Goal: Task Accomplishment & Management: Understand process/instructions

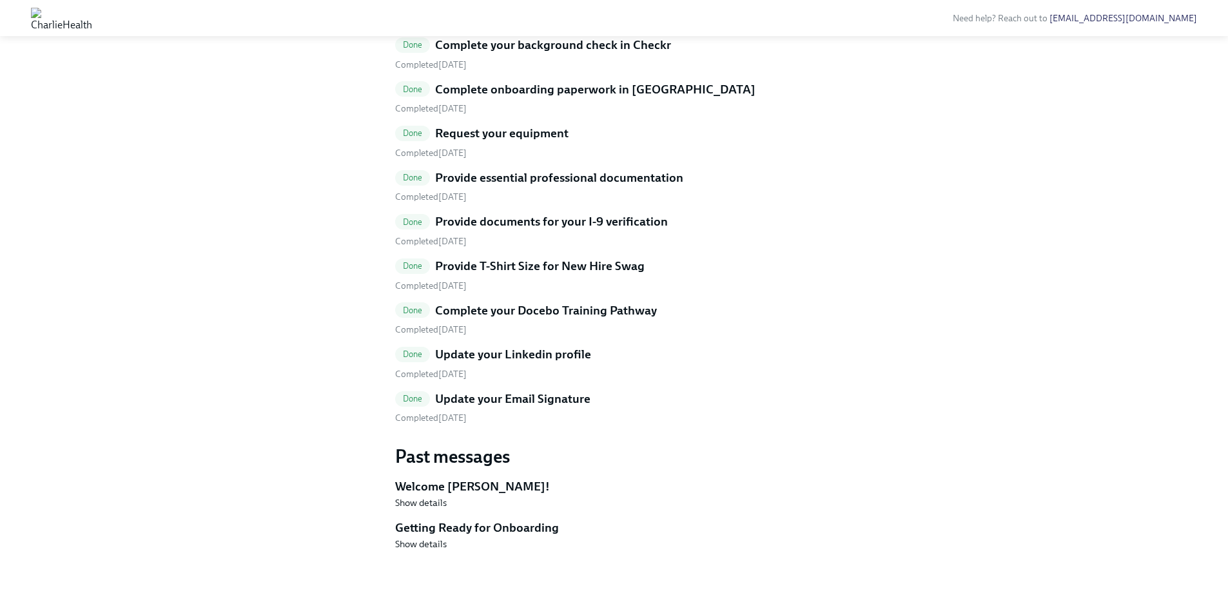
scroll to position [449, 0]
click at [436, 372] on span "Show details" at bounding box center [421, 544] width 52 height 13
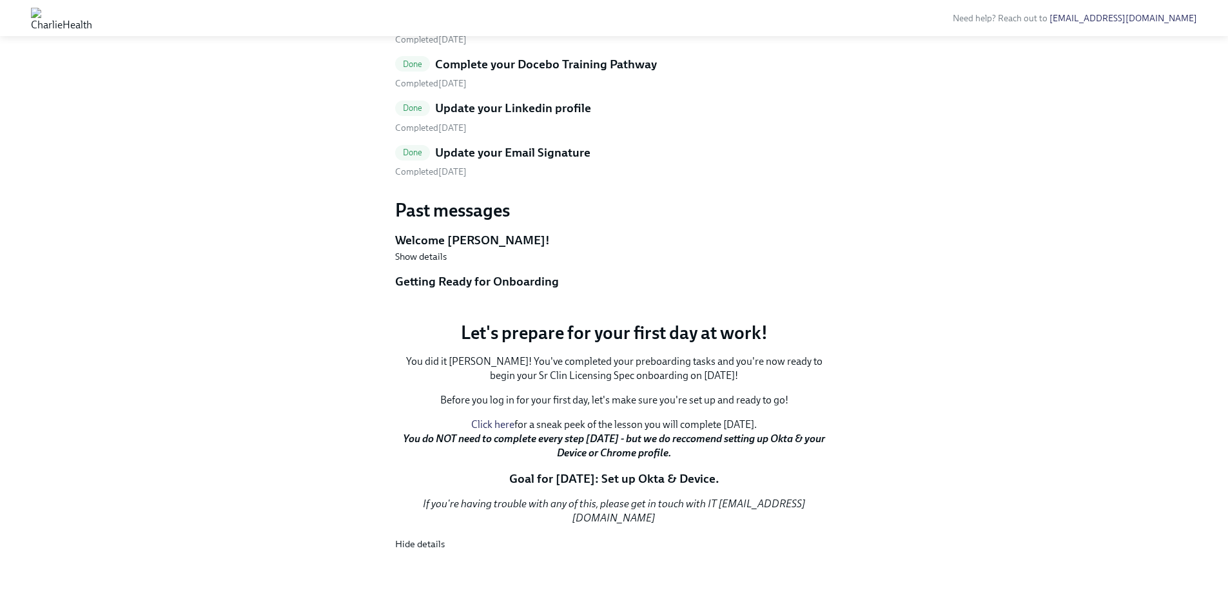
scroll to position [844, 0]
click at [637, 372] on strong "You do NOT need to complete every step [DATE] - but we do reccomend setting up …" at bounding box center [614, 445] width 422 height 26
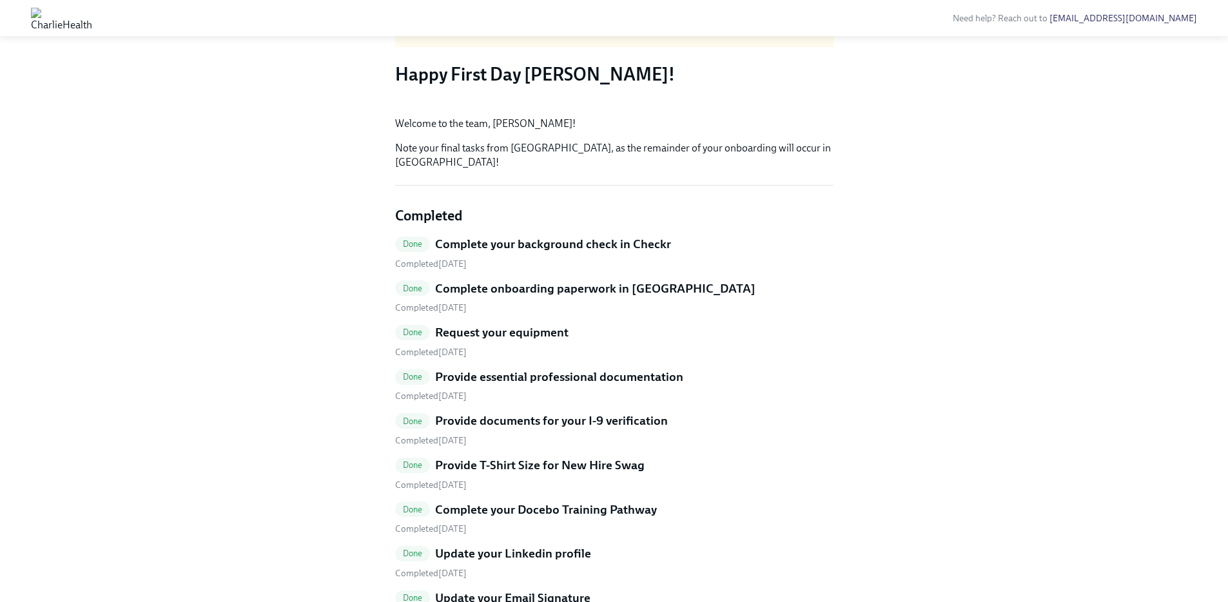
scroll to position [0, 0]
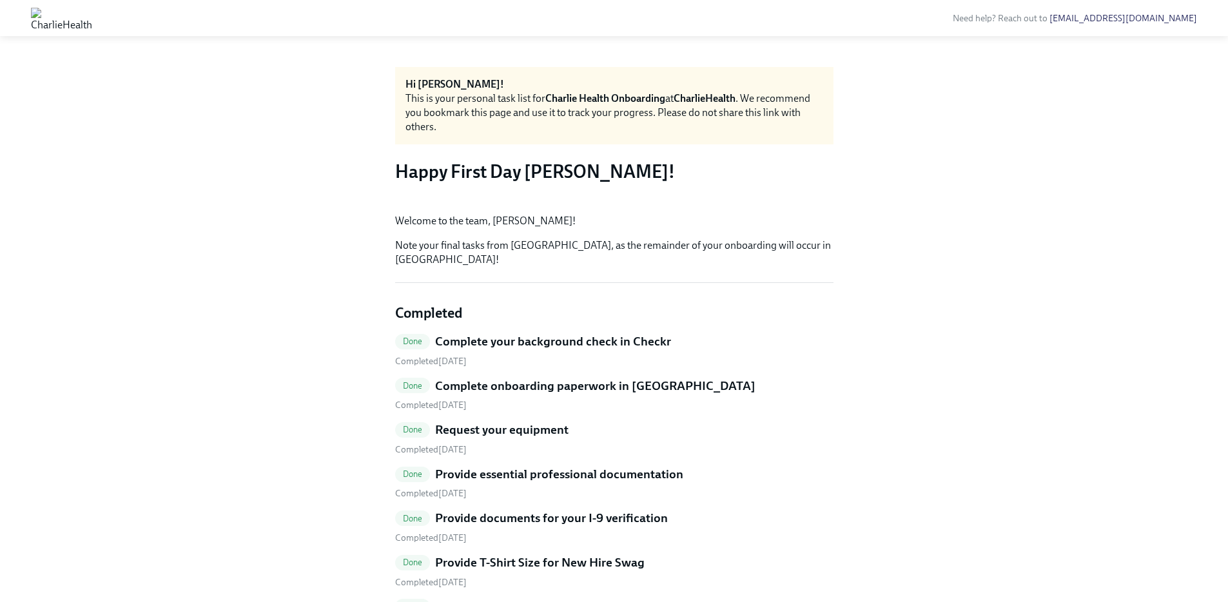
click at [490, 372] on div "Hi [PERSON_NAME]! This is your personal task list for [PERSON_NAME] Health Onbo…" at bounding box center [614, 590] width 438 height 1047
click at [551, 193] on button "Zoom image" at bounding box center [614, 193] width 438 height 0
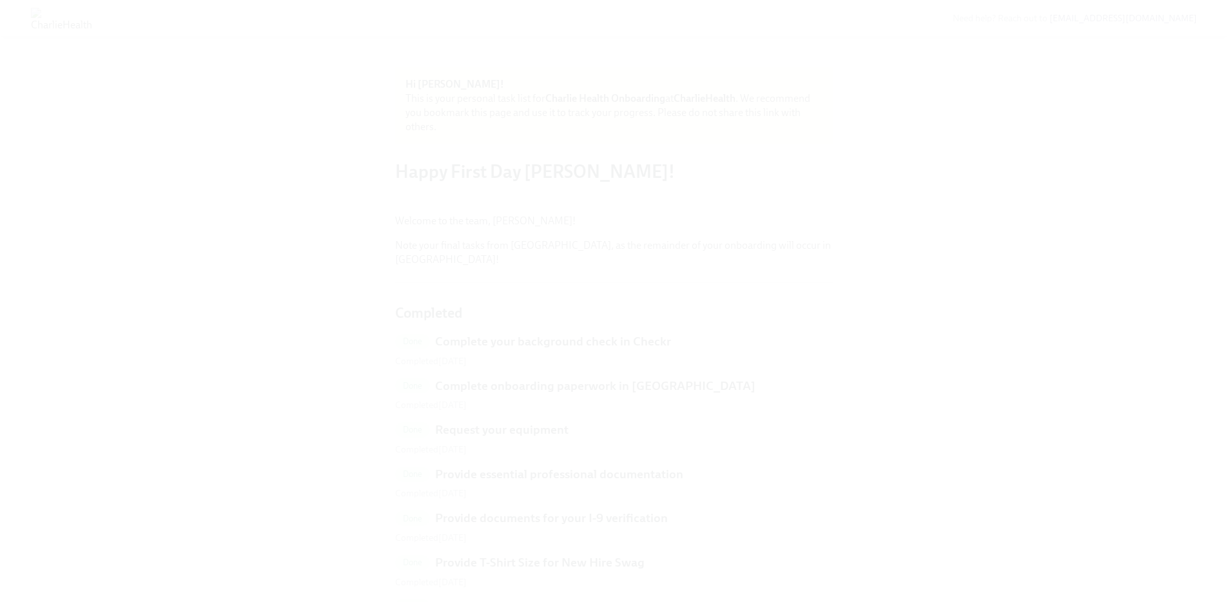
click at [552, 235] on button "Unzoom image" at bounding box center [614, 301] width 1228 height 602
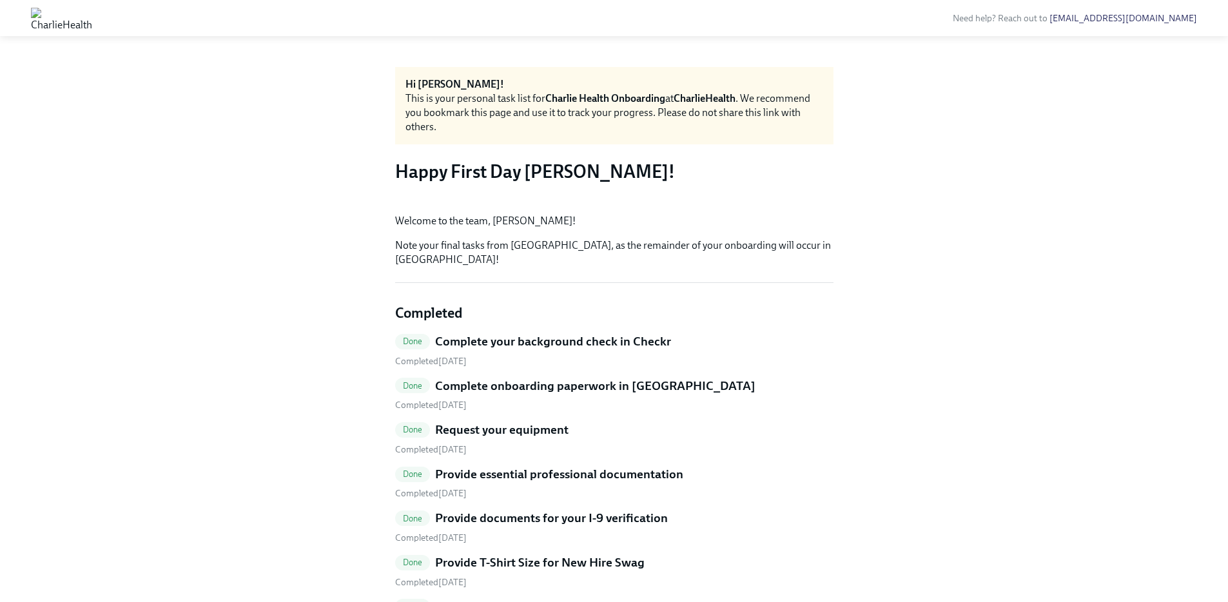
click at [601, 114] on div "This is your personal task list for Charlie Health Onboarding at CharlieHealth …" at bounding box center [614, 113] width 418 height 43
click at [92, 17] on img at bounding box center [61, 18] width 61 height 21
click at [92, 21] on img at bounding box center [61, 18] width 61 height 21
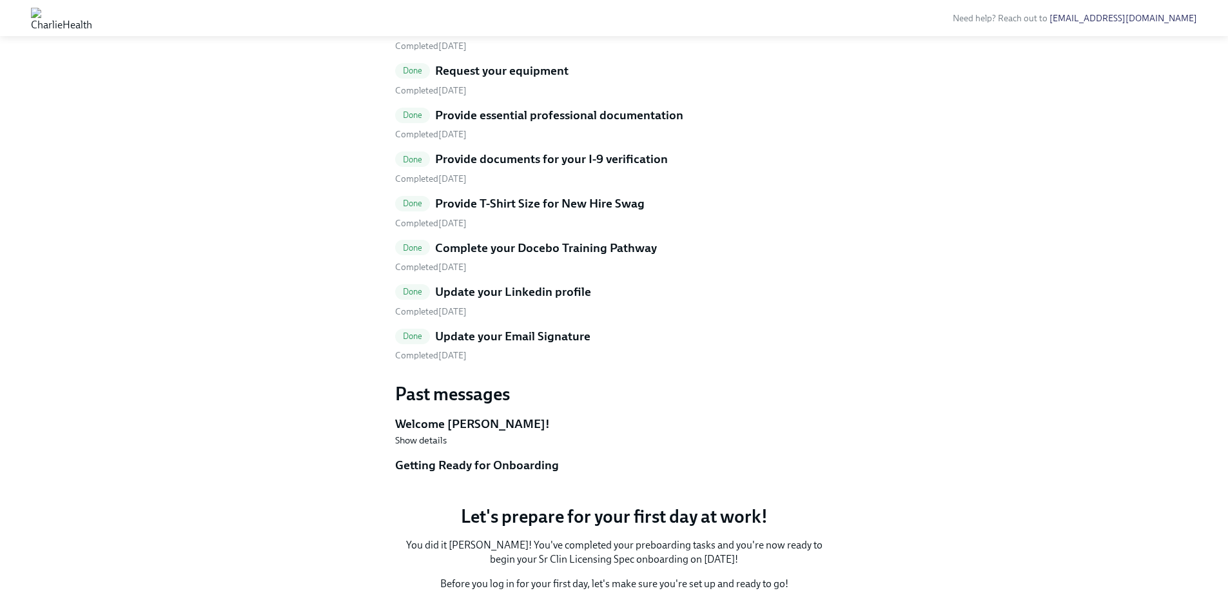
scroll to position [571, 0]
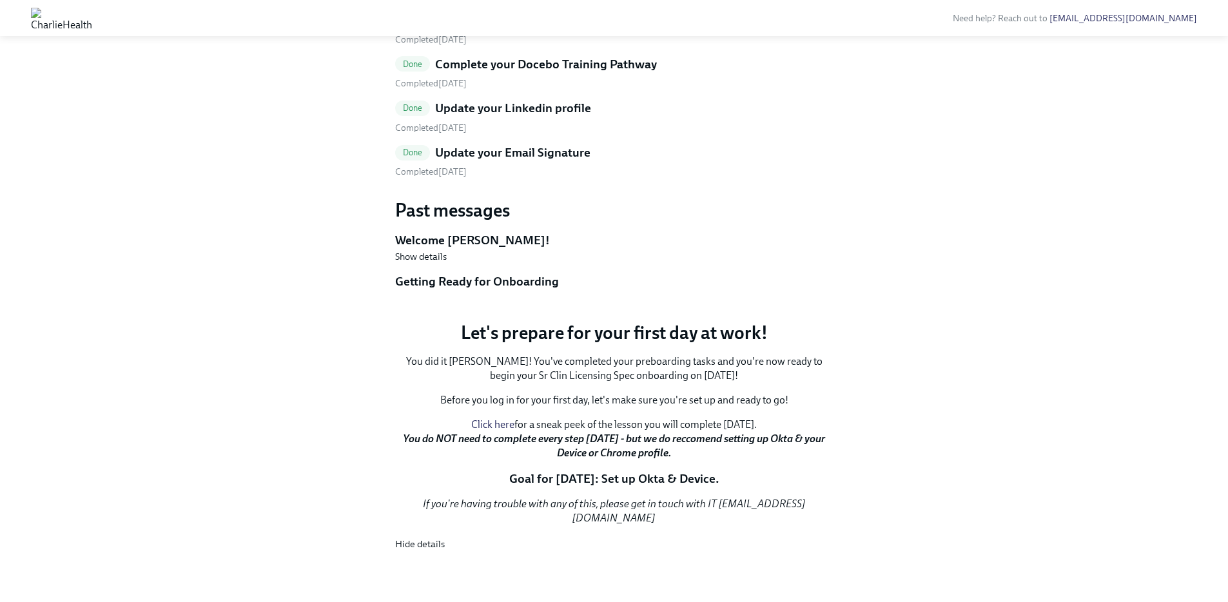
click at [408, 157] on span "Done" at bounding box center [412, 153] width 35 height 10
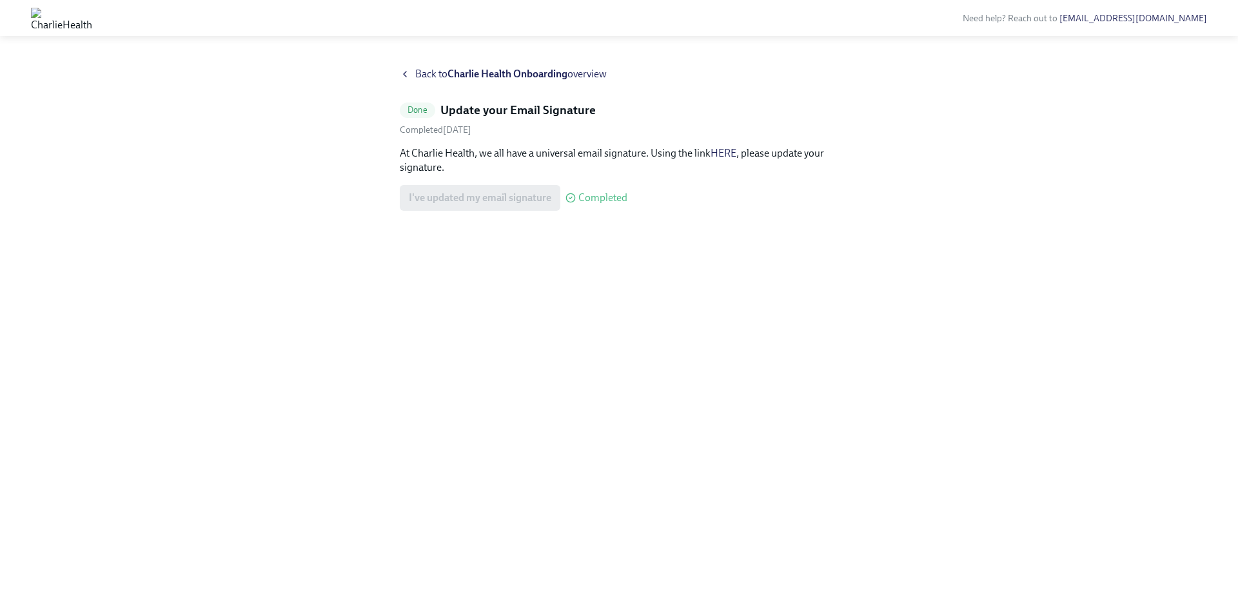
click at [414, 76] on div "Back to Charlie Health Onboarding overview" at bounding box center [619, 74] width 438 height 14
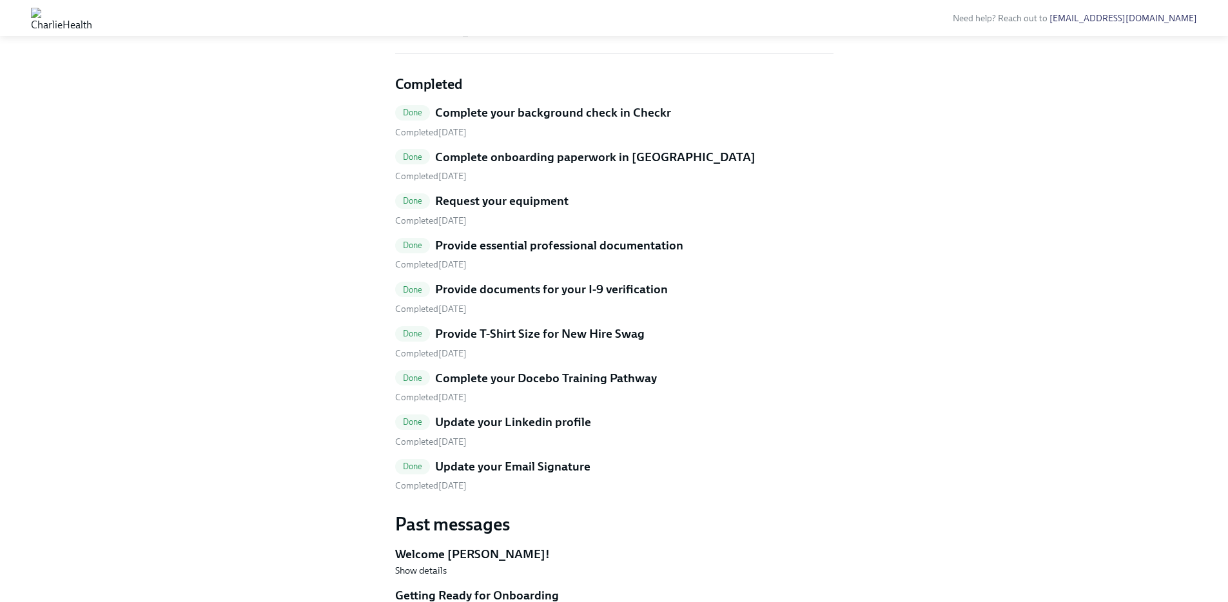
scroll to position [449, 0]
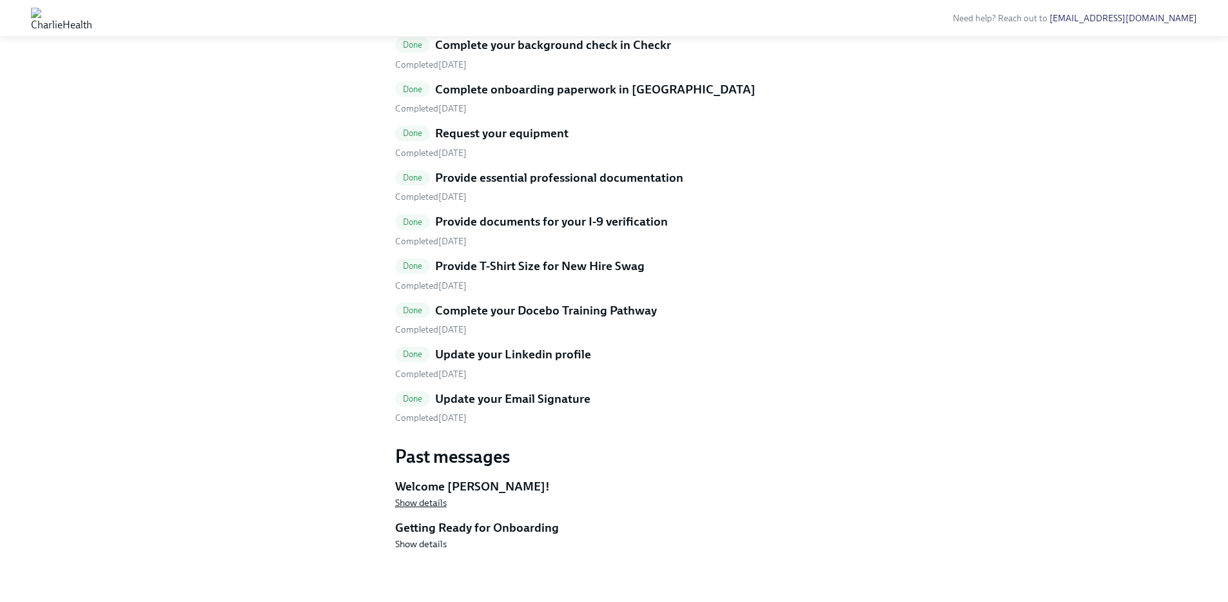
click at [435, 372] on span "Show details" at bounding box center [421, 502] width 52 height 13
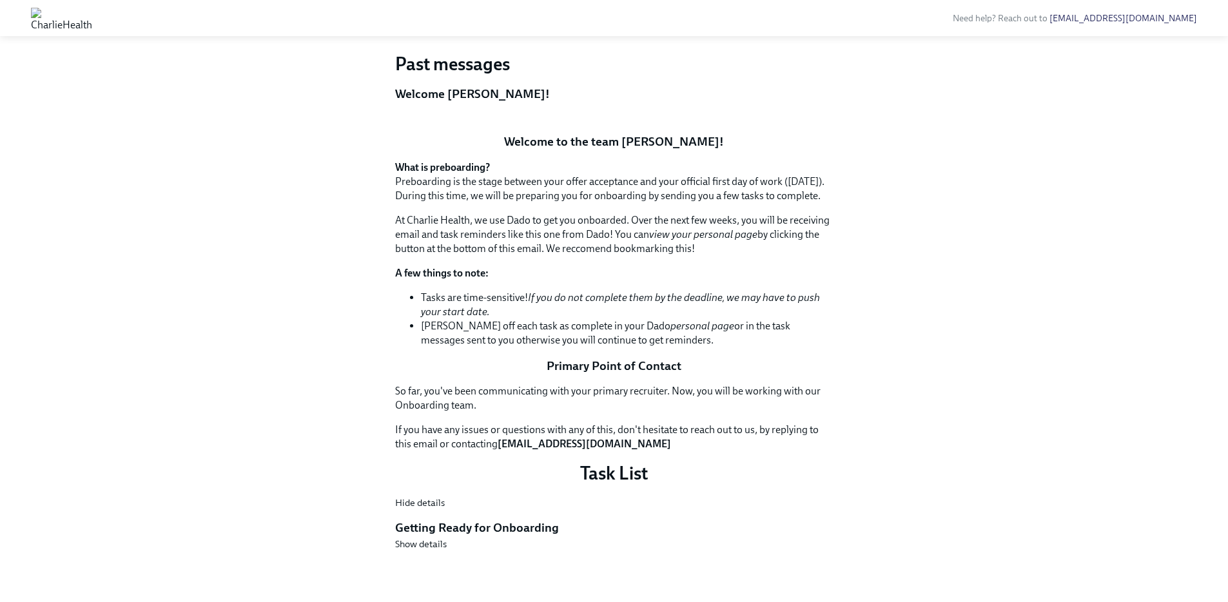
scroll to position [1046, 0]
